Goal: Task Accomplishment & Management: Manage account settings

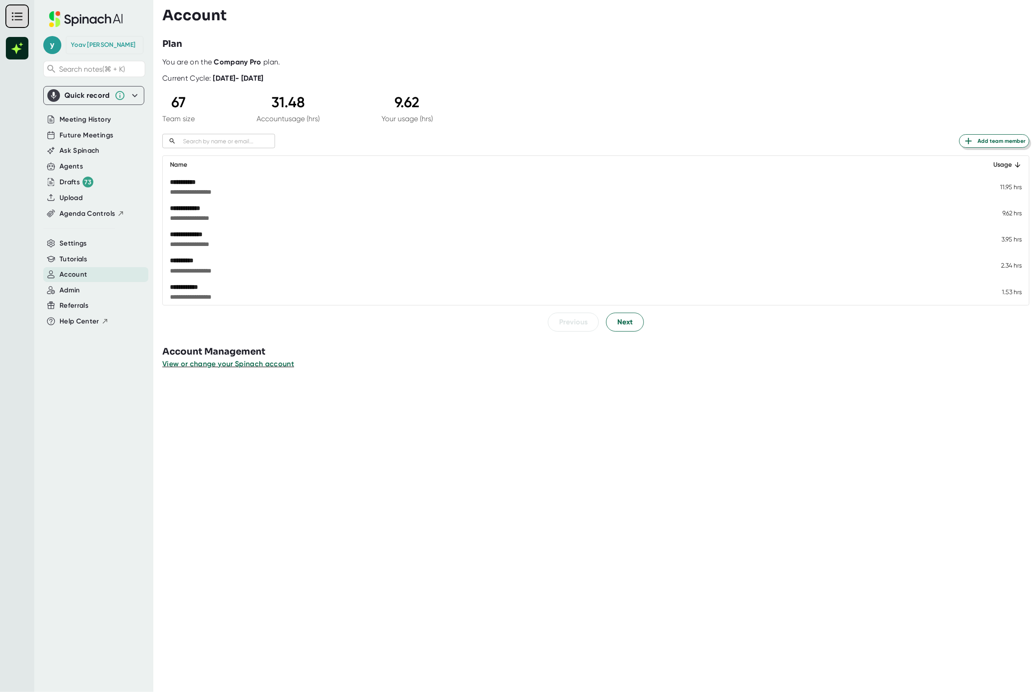
click at [983, 136] on span "Add team member" at bounding box center [994, 141] width 62 height 11
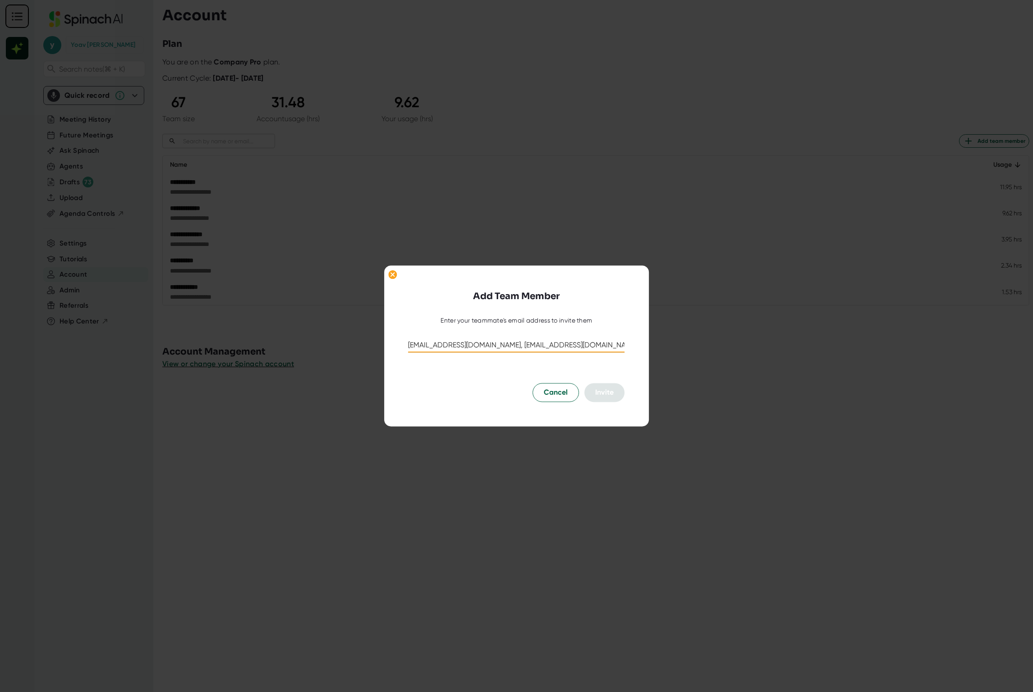
click at [472, 342] on input "[EMAIL_ADDRESS][DOMAIN_NAME], [EMAIL_ADDRESS][DOMAIN_NAME]" at bounding box center [516, 346] width 216 height 14
type input "[EMAIL_ADDRESS][DOMAIN_NAME]; [EMAIL_ADDRESS][DOMAIN_NAME]"
click at [540, 338] on div at bounding box center [516, 332] width 216 height 14
click at [557, 350] on input "[EMAIL_ADDRESS][DOMAIN_NAME]; [EMAIL_ADDRESS][DOMAIN_NAME]" at bounding box center [516, 346] width 216 height 14
click at [556, 394] on span "Cancel" at bounding box center [556, 393] width 24 height 11
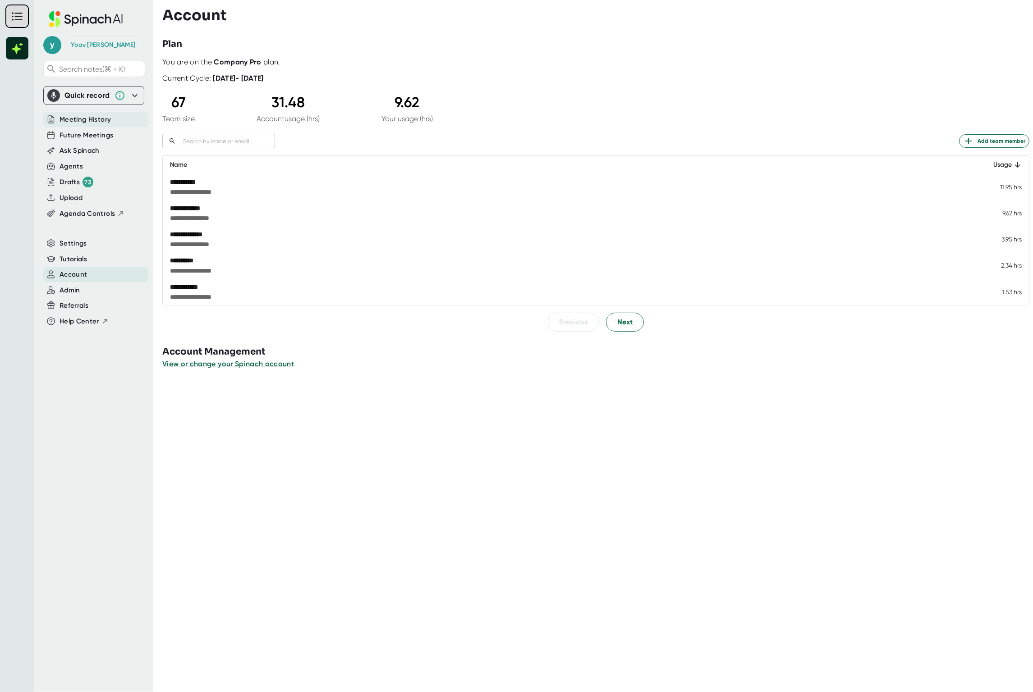
click at [101, 124] on span "Meeting History" at bounding box center [85, 119] width 51 height 10
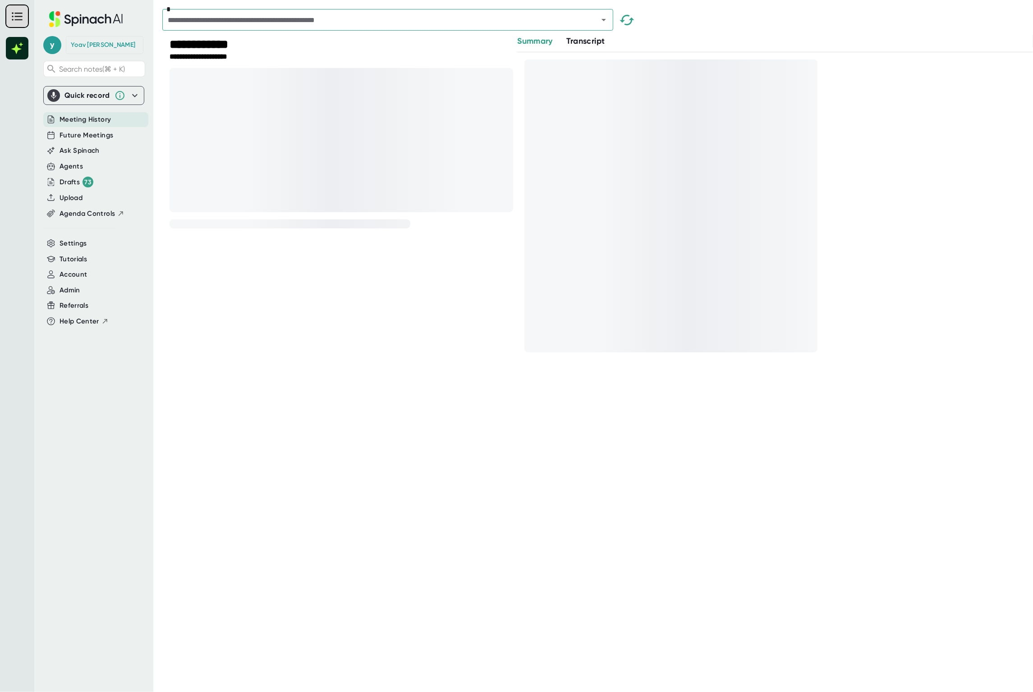
drag, startPoint x: 103, startPoint y: 124, endPoint x: 99, endPoint y: 133, distance: 9.3
click at [103, 124] on span "Meeting History" at bounding box center [85, 119] width 51 height 10
click at [96, 137] on span "Future Meetings" at bounding box center [87, 135] width 54 height 10
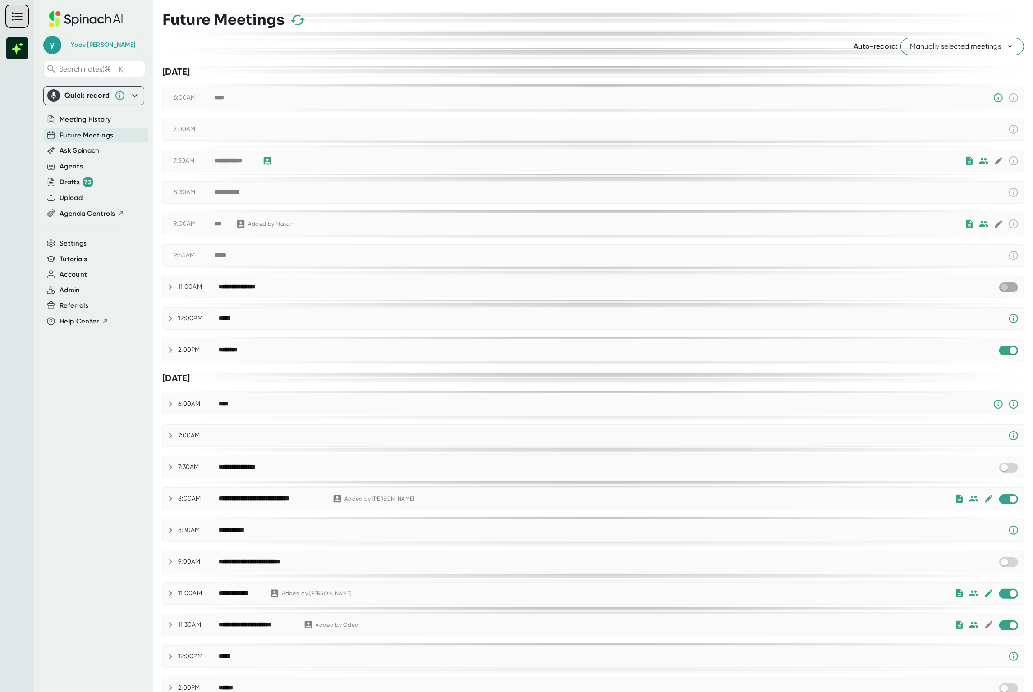
click at [1001, 291] on input "checkbox" at bounding box center [1004, 288] width 26 height 8
drag, startPoint x: 83, startPoint y: 236, endPoint x: 79, endPoint y: 242, distance: 7.4
click at [83, 236] on div "Settings" at bounding box center [93, 244] width 101 height 16
click at [78, 242] on span "Settings" at bounding box center [73, 243] width 27 height 10
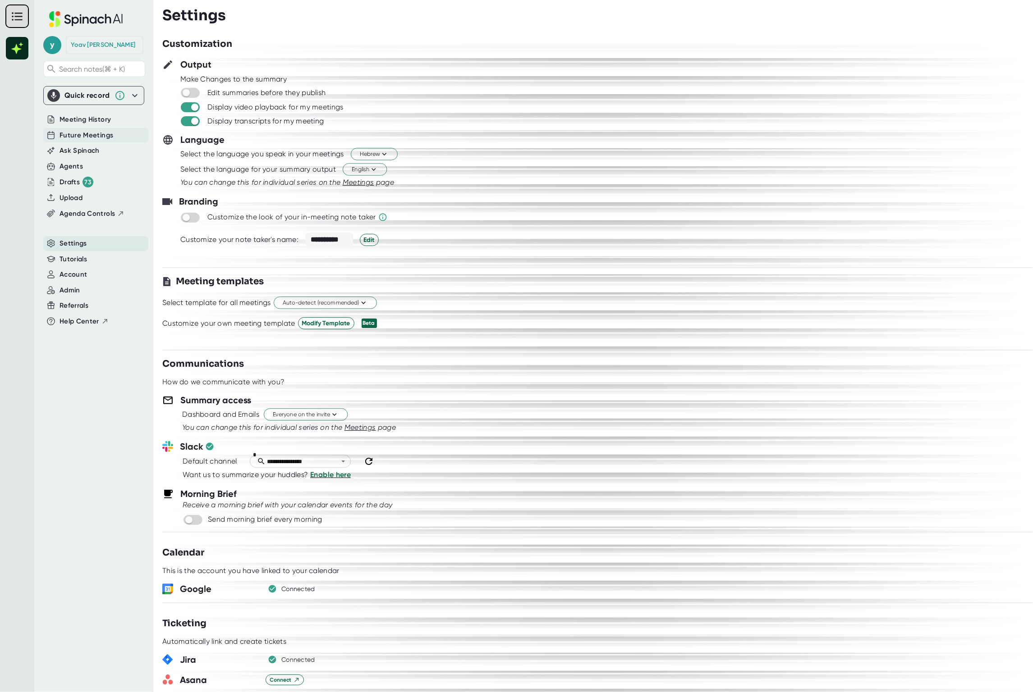
click at [92, 133] on span "Future Meetings" at bounding box center [87, 135] width 54 height 10
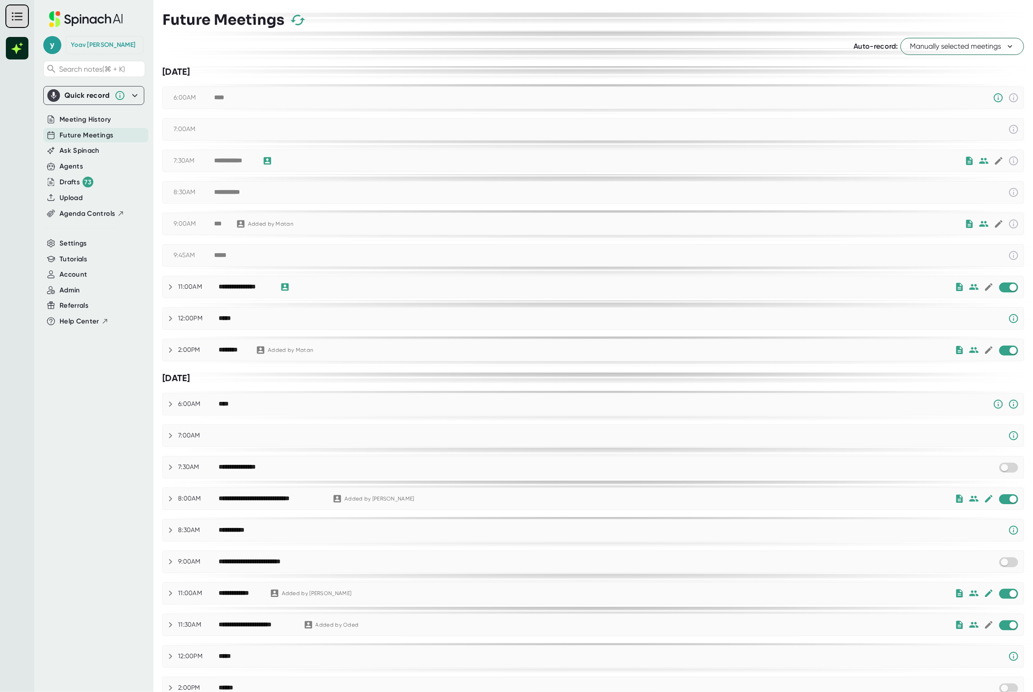
click at [946, 41] on button "Manually selected meetings" at bounding box center [962, 46] width 124 height 17
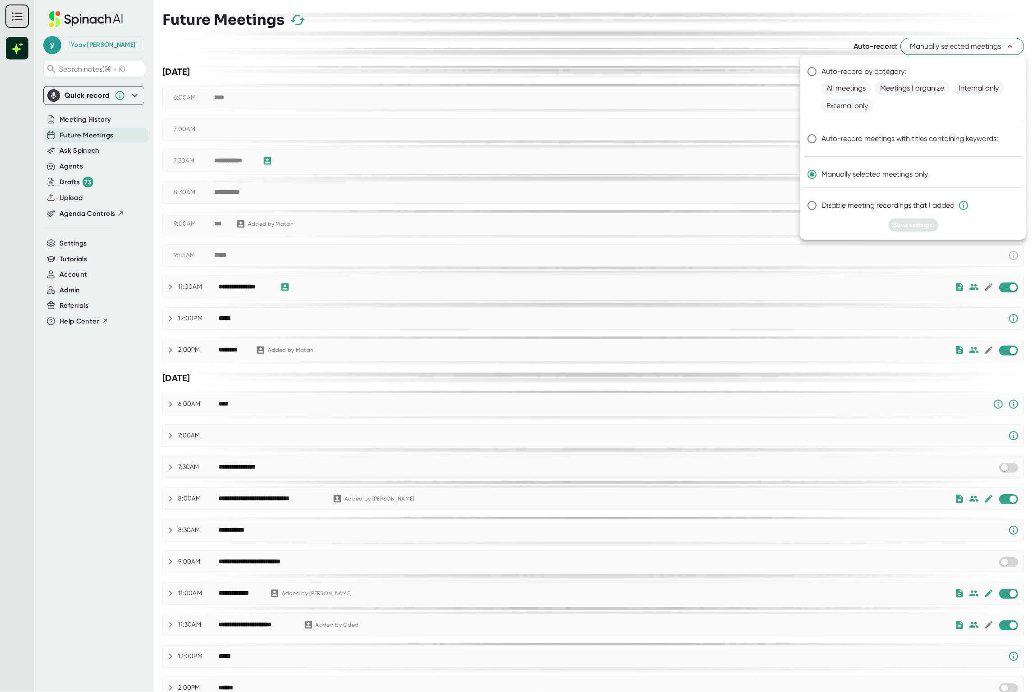
click at [68, 243] on div at bounding box center [516, 346] width 1033 height 692
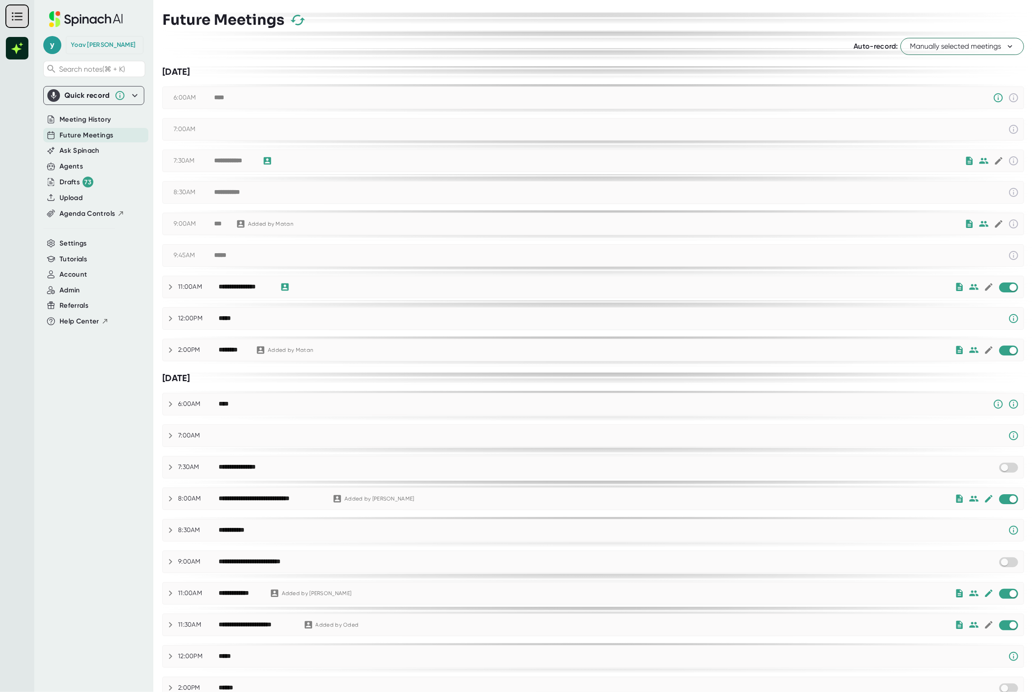
click at [82, 242] on div "Auto-record by category: All meetings Meetings I organize Internal only Externa…" at bounding box center [516, 346] width 1033 height 692
click at [91, 244] on div "Settings" at bounding box center [95, 243] width 105 height 15
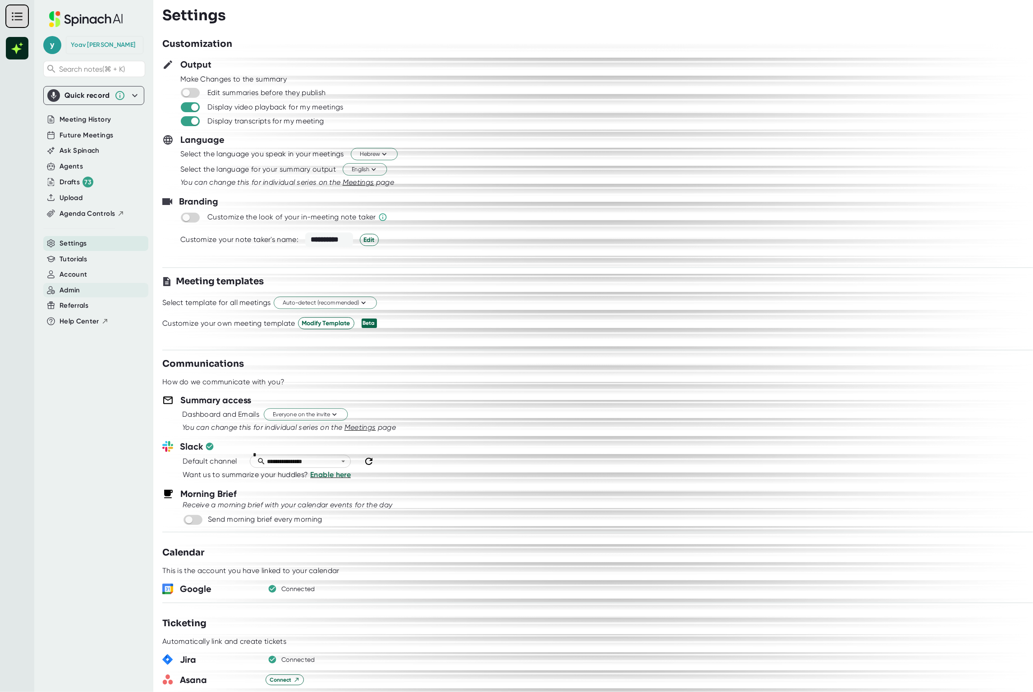
click at [60, 283] on div "Admin" at bounding box center [95, 290] width 105 height 15
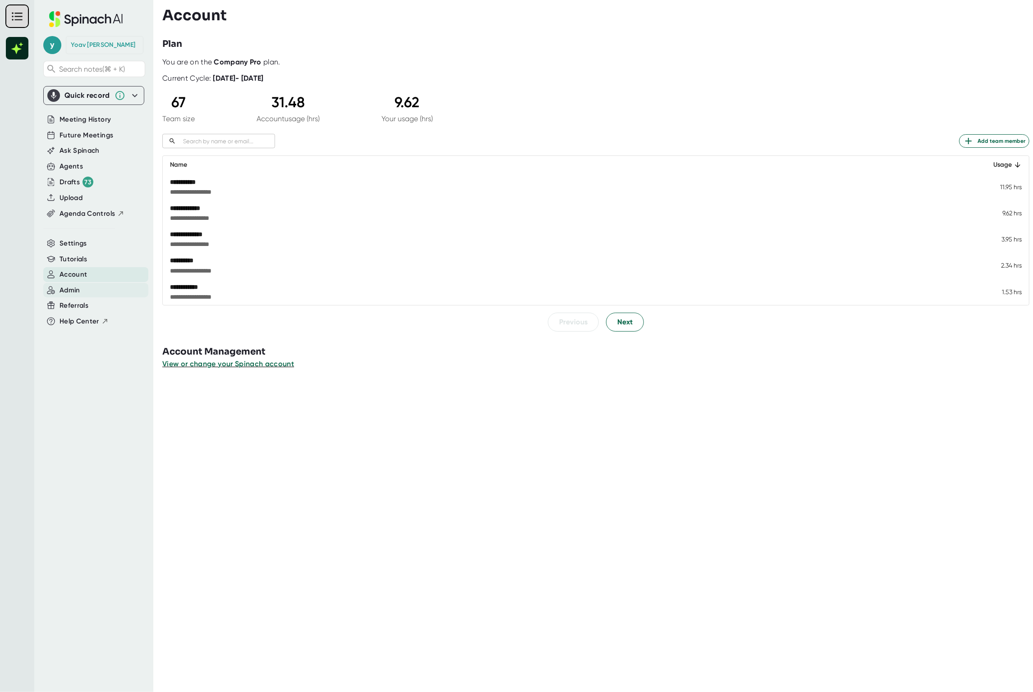
click at [83, 291] on div "Admin" at bounding box center [95, 290] width 105 height 15
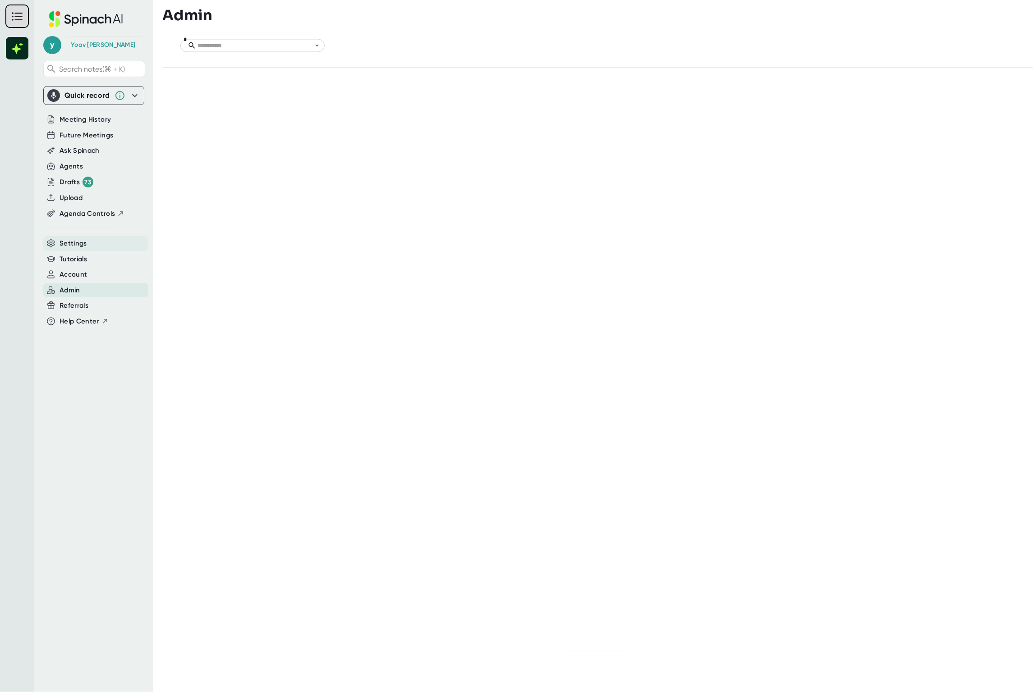
click at [80, 247] on span "Settings" at bounding box center [73, 243] width 27 height 10
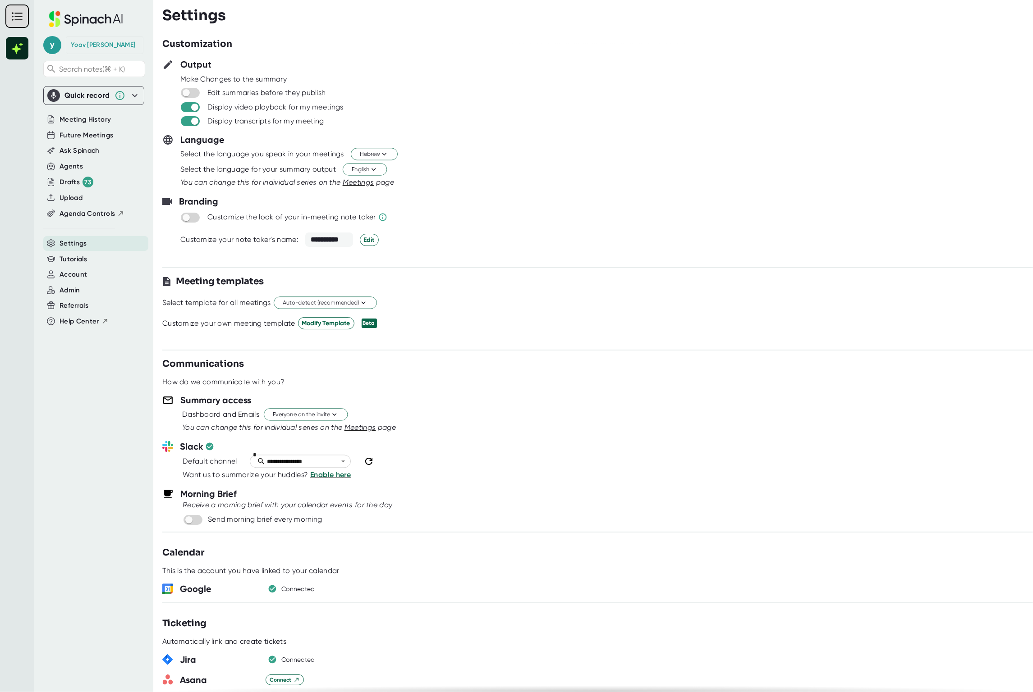
click at [594, 299] on div "Select template for all meetings Auto-detect (recommended)" at bounding box center [597, 302] width 870 height 15
